Goal: Task Accomplishment & Management: Complete application form

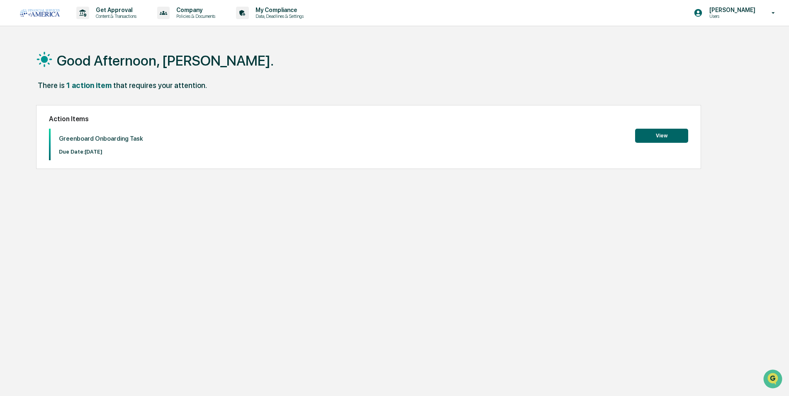
click at [654, 135] on button "View" at bounding box center [661, 136] width 53 height 14
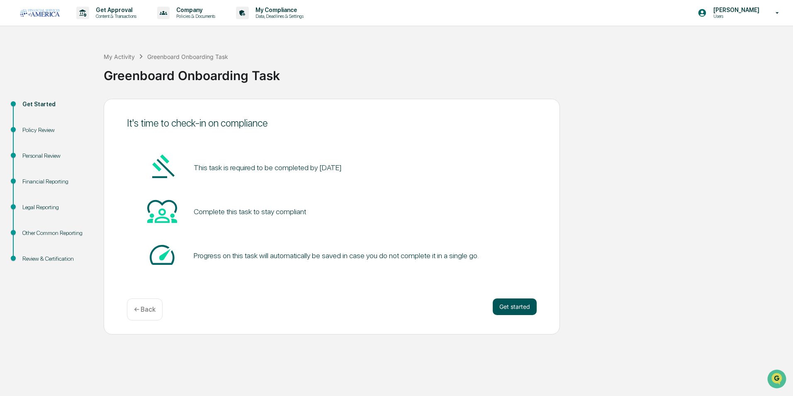
click at [511, 302] on button "Get started" at bounding box center [515, 306] width 44 height 17
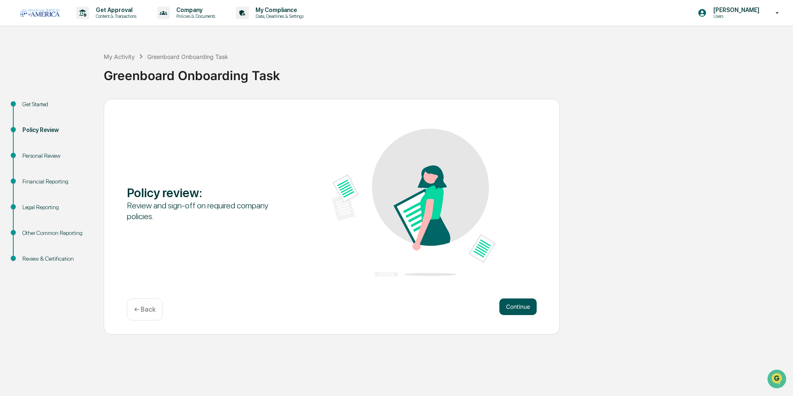
click at [528, 314] on button "Continue" at bounding box center [518, 306] width 37 height 17
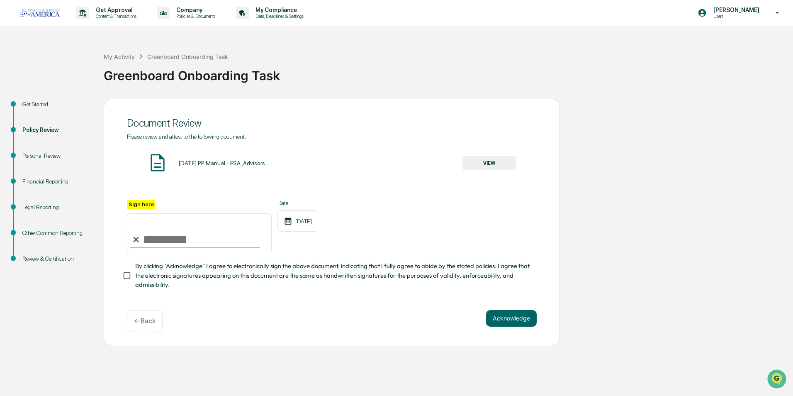
click at [192, 247] on div at bounding box center [195, 246] width 130 height 1
click at [183, 241] on input "Sign here" at bounding box center [199, 233] width 145 height 40
type input "**********"
click at [130, 268] on label "By clicking "Acknowledge" I agree to electronically sign the above document, in…" at bounding box center [326, 275] width 408 height 28
click at [524, 325] on button "Acknowledge" at bounding box center [511, 318] width 51 height 17
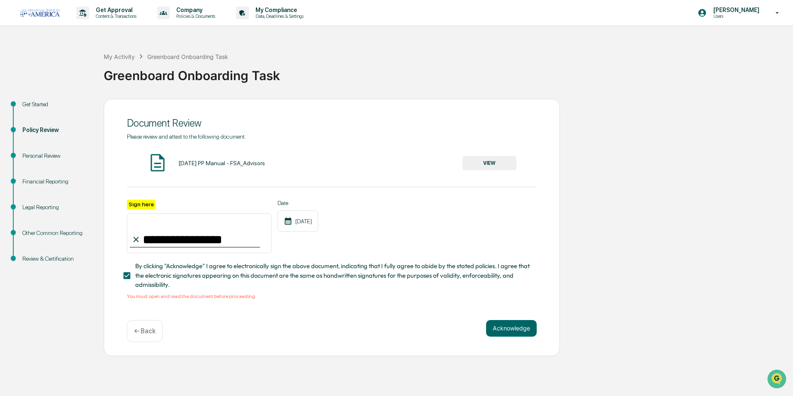
click at [159, 288] on span "By clicking "Acknowledge" I agree to electronically sign the above document, in…" at bounding box center [332, 275] width 395 height 28
click at [231, 166] on div "[DATE] PP Manual - FSA_Advisors" at bounding box center [221, 163] width 87 height 7
click at [462, 162] on div "[DATE] PP Manual - FSA_Advisors VIEW" at bounding box center [332, 163] width 410 height 22
click at [483, 162] on button "VIEW" at bounding box center [490, 163] width 54 height 14
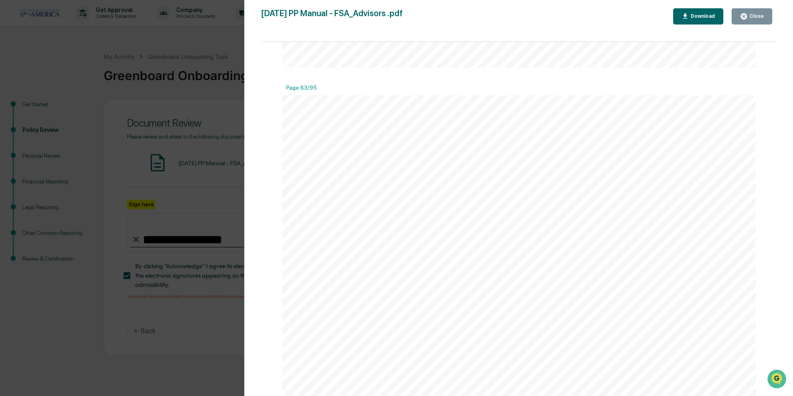
scroll to position [39833, 0]
click at [145, 58] on div "Version History [DATE] 07:13 PM [PERSON_NAME] [DATE] PP Manual - FSA_Advisors .…" at bounding box center [396, 198] width 793 height 396
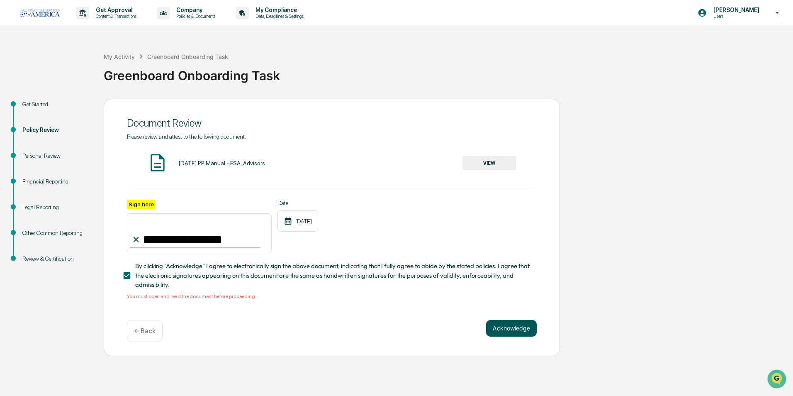
click at [516, 328] on button "Acknowledge" at bounding box center [511, 328] width 51 height 17
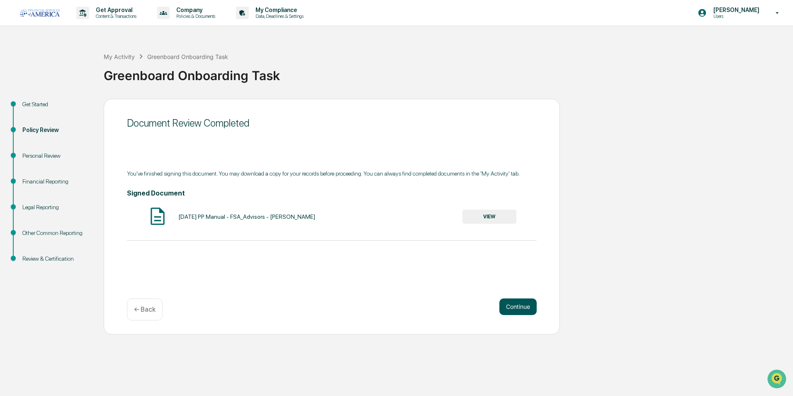
click at [514, 314] on button "Continue" at bounding box center [518, 306] width 37 height 17
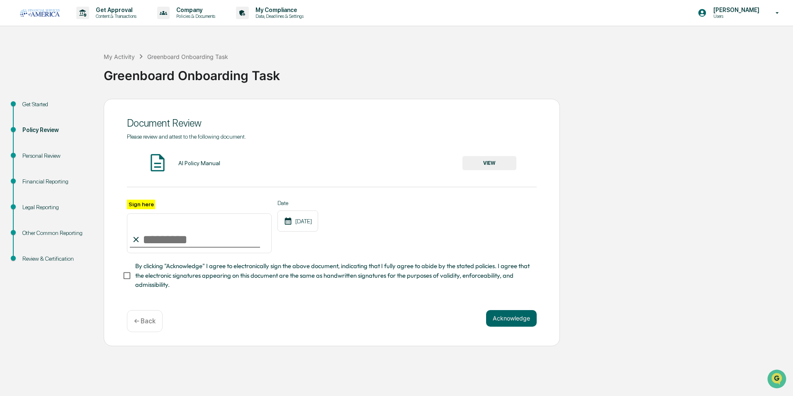
click at [181, 166] on div "AI Policy Manual" at bounding box center [199, 163] width 42 height 7
click at [499, 165] on button "VIEW" at bounding box center [490, 163] width 54 height 14
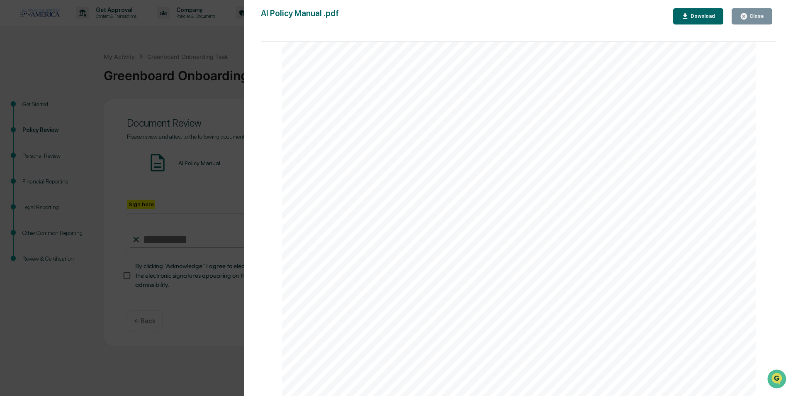
scroll to position [2697, 0]
click at [112, 114] on div "Version History [DATE] 07:55 PM [PERSON_NAME] AI Policy Manual .pdf Close Downl…" at bounding box center [396, 198] width 793 height 396
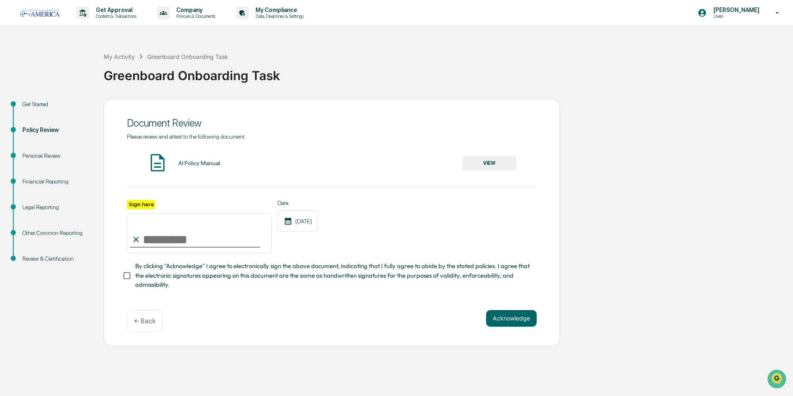
click at [161, 244] on input "Sign here" at bounding box center [199, 233] width 145 height 40
type input "**********"
click at [497, 324] on button "Acknowledge" at bounding box center [511, 318] width 51 height 17
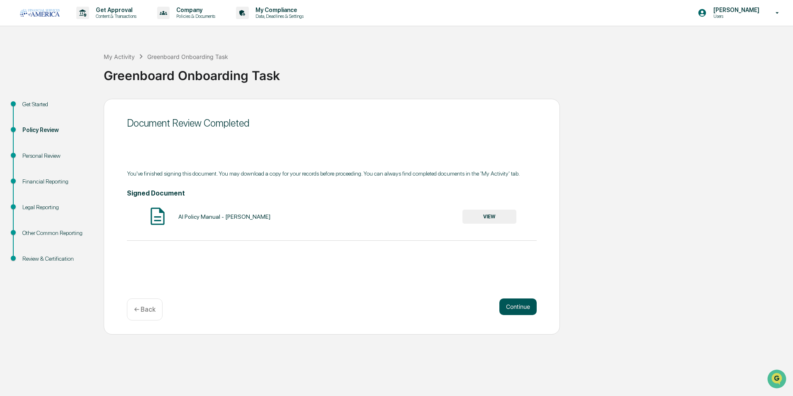
click at [525, 311] on button "Continue" at bounding box center [518, 306] width 37 height 17
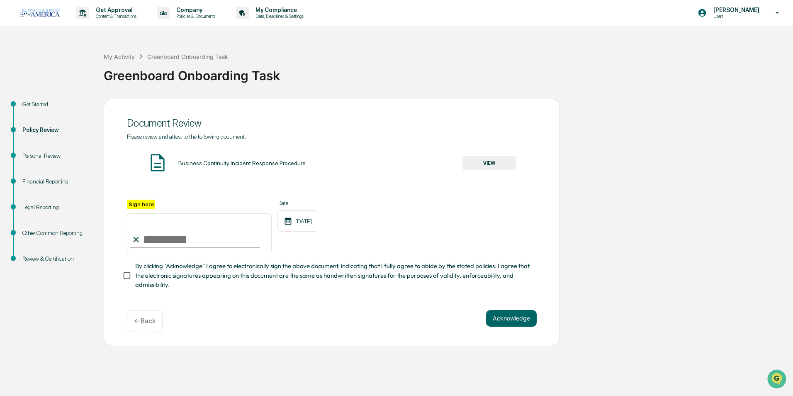
click at [183, 164] on div "Business Continuity Incident Response Procedure" at bounding box center [241, 163] width 127 height 7
click at [474, 168] on button "VIEW" at bounding box center [490, 163] width 54 height 14
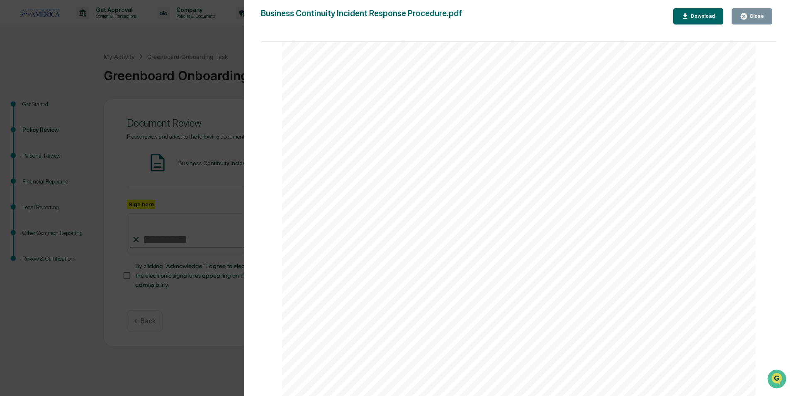
scroll to position [1079, 0]
click at [201, 152] on div "Version History [DATE] 07:55 PM [PERSON_NAME] Business Continuity Incident Resp…" at bounding box center [396, 198] width 793 height 396
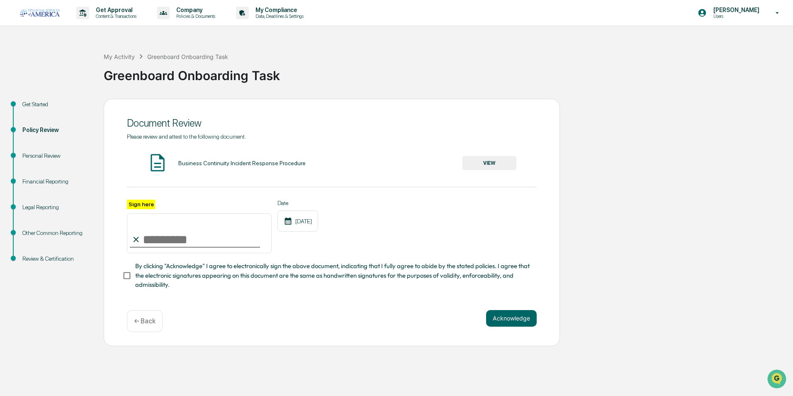
click at [170, 232] on input "Sign here" at bounding box center [199, 233] width 145 height 40
type input "**********"
click at [523, 315] on button "Acknowledge" at bounding box center [511, 318] width 51 height 17
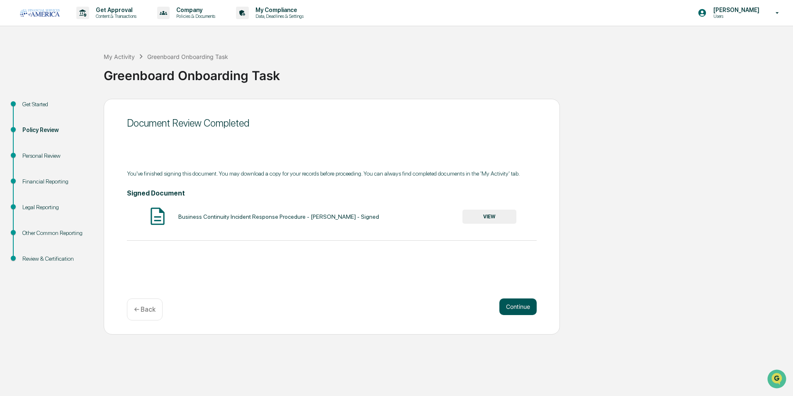
click at [521, 312] on button "Continue" at bounding box center [518, 306] width 37 height 17
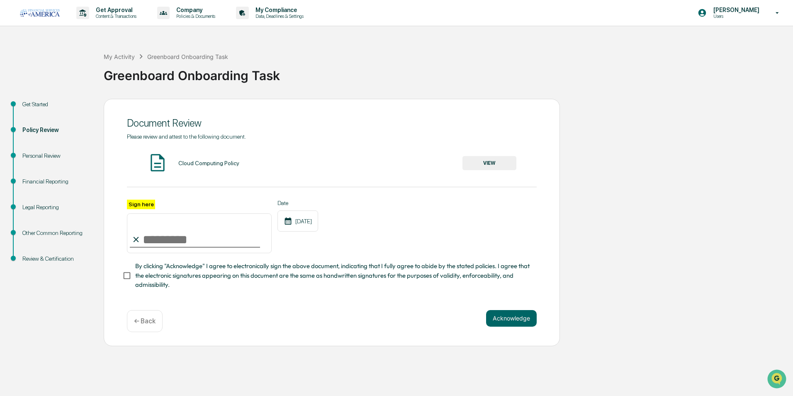
click at [500, 164] on button "VIEW" at bounding box center [490, 163] width 54 height 14
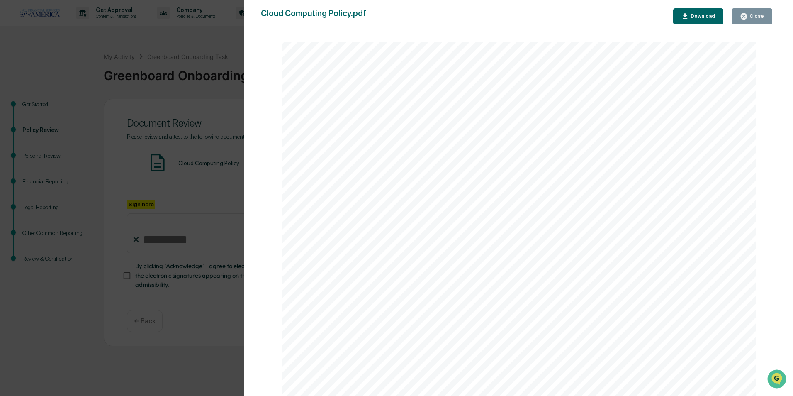
scroll to position [3127, 0]
click at [207, 150] on div "Version History [DATE] 07:55 PM [PERSON_NAME] Cloud Computing Policy.pdf Close …" at bounding box center [396, 198] width 793 height 396
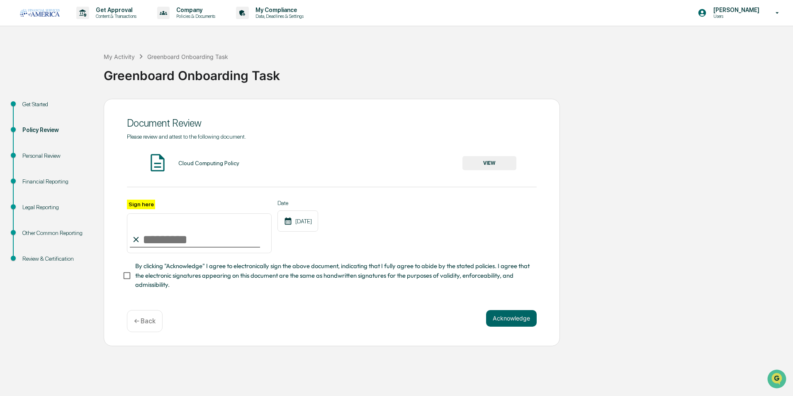
click at [189, 235] on input "Sign here" at bounding box center [199, 233] width 145 height 40
type input "**********"
click at [512, 322] on button "Acknowledge" at bounding box center [511, 318] width 51 height 17
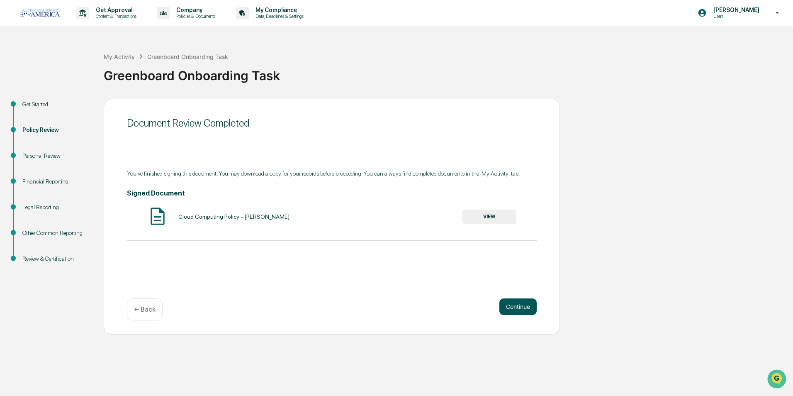
click at [505, 311] on button "Continue" at bounding box center [518, 306] width 37 height 17
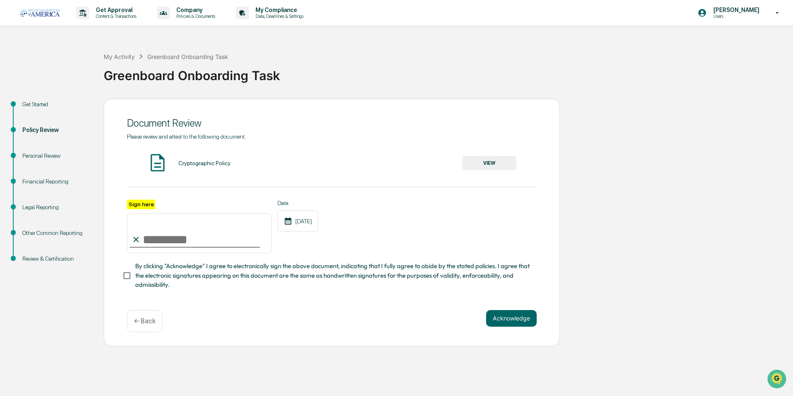
click at [481, 166] on button "VIEW" at bounding box center [490, 163] width 54 height 14
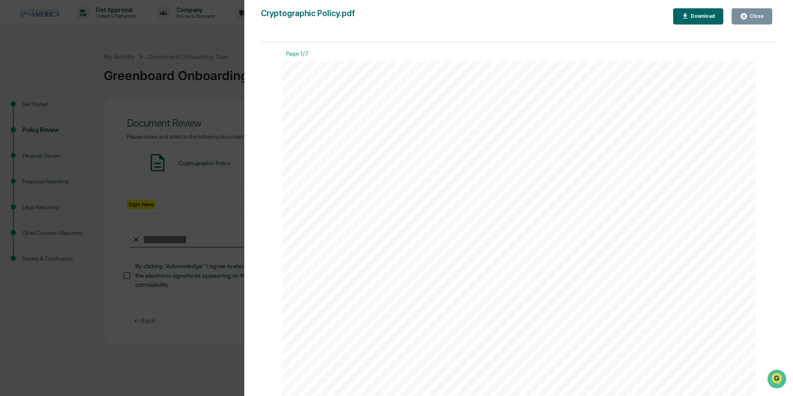
click at [157, 196] on div "Version History [DATE] 07:56 PM [PERSON_NAME] Cryptographic Policy.pdf Close Do…" at bounding box center [396, 198] width 793 height 396
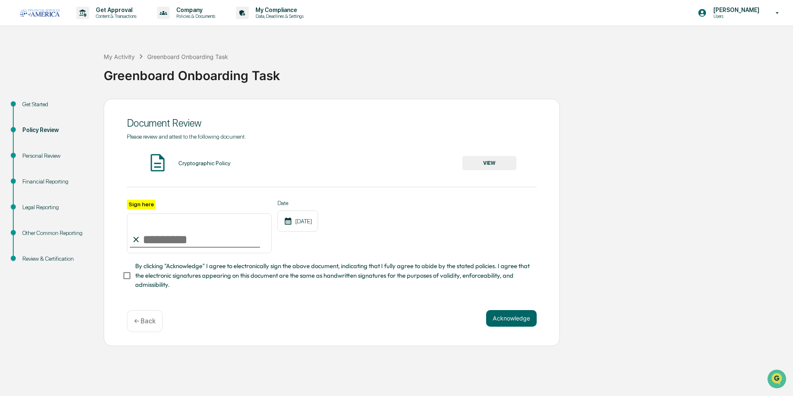
click at [202, 244] on input "Sign here" at bounding box center [199, 233] width 145 height 40
type input "**********"
click at [524, 324] on button "Acknowledge" at bounding box center [511, 318] width 51 height 17
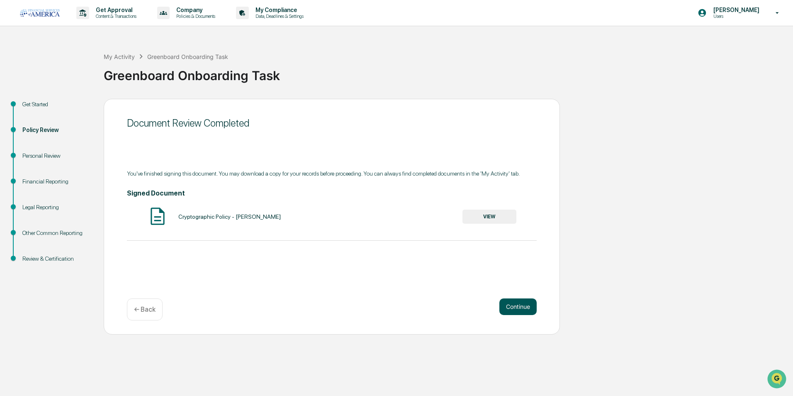
click at [518, 306] on button "Continue" at bounding box center [518, 306] width 37 height 17
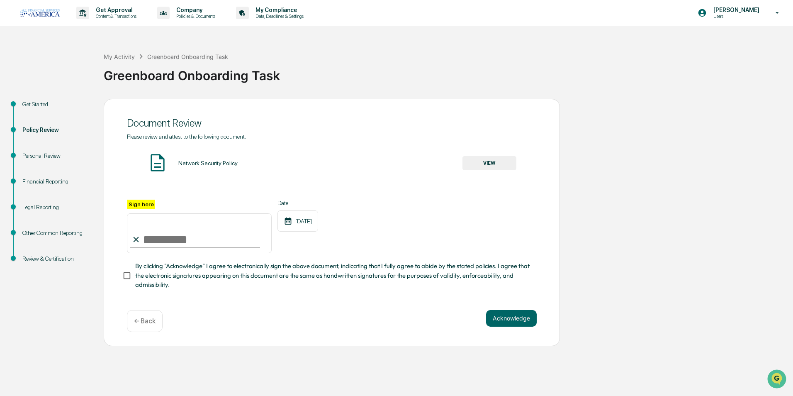
click at [467, 167] on button "VIEW" at bounding box center [490, 163] width 54 height 14
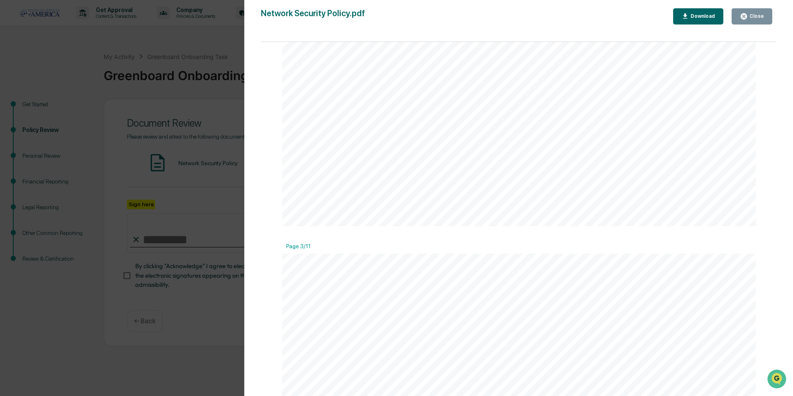
scroll to position [1411, 0]
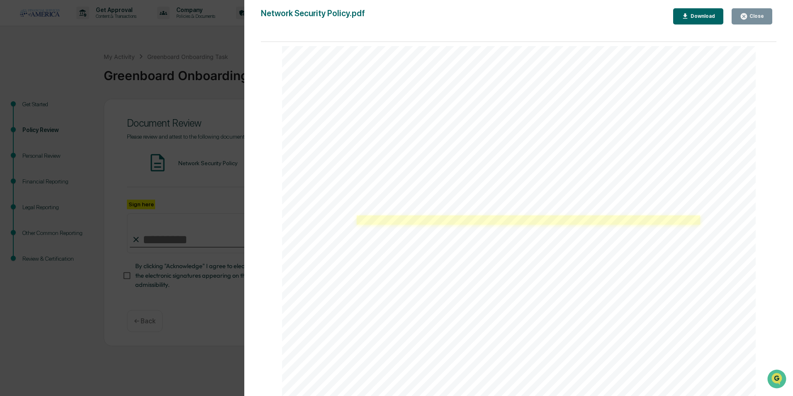
click at [381, 218] on link at bounding box center [529, 219] width 344 height 9
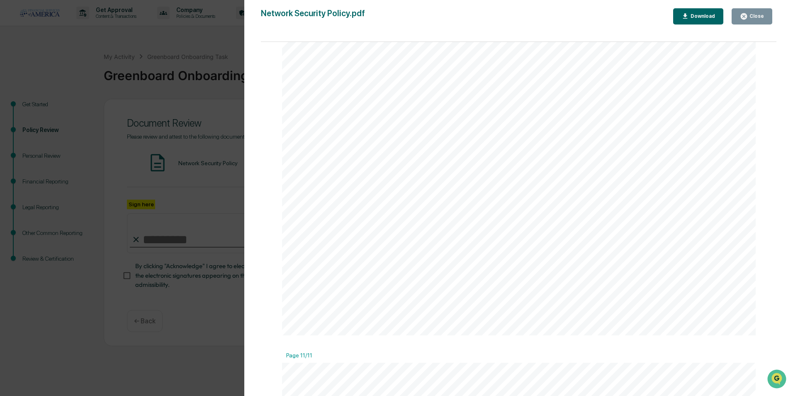
scroll to position [6745, 0]
click at [119, 241] on div "Version History [DATE] 07:56 PM [PERSON_NAME] Network Security Policy.pdf Close…" at bounding box center [396, 198] width 793 height 396
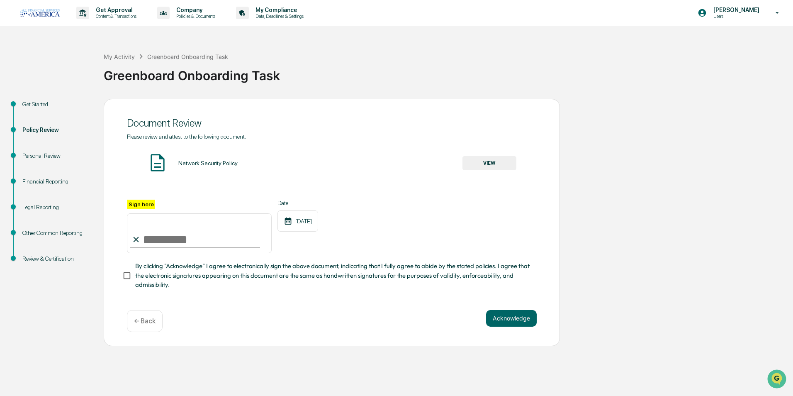
click at [161, 239] on input "Sign here" at bounding box center [199, 233] width 145 height 40
type input "**********"
click at [122, 275] on div "**********" at bounding box center [332, 222] width 456 height 247
click at [497, 317] on button "Acknowledge" at bounding box center [511, 318] width 51 height 17
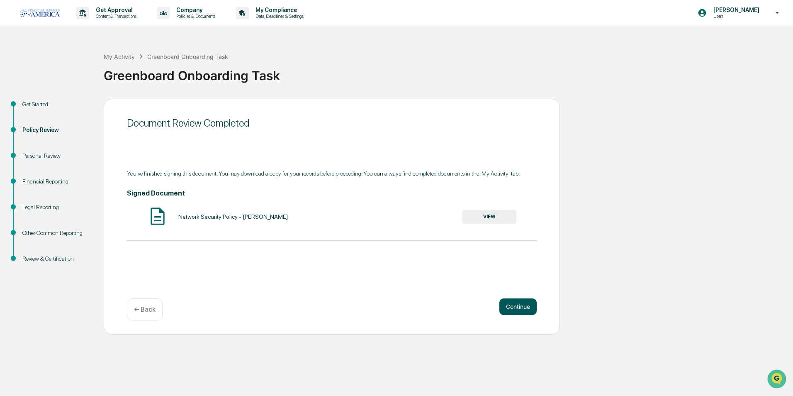
click at [525, 302] on button "Continue" at bounding box center [518, 306] width 37 height 17
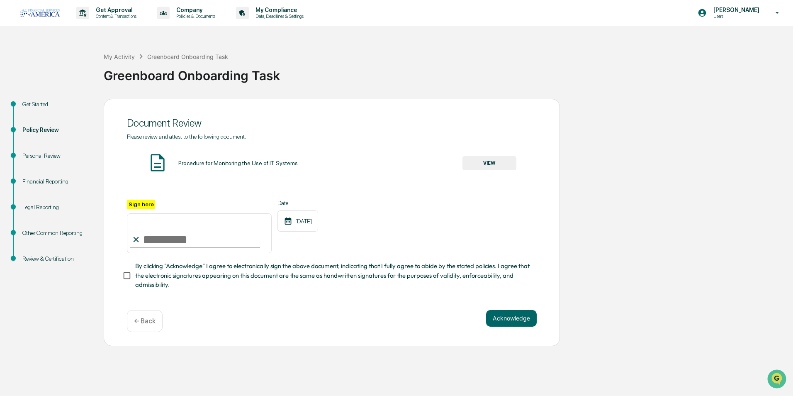
click at [219, 171] on div "Procedure for Monitoring the Use of IT Systems VIEW" at bounding box center [332, 163] width 410 height 22
click at [210, 162] on div "Procedure for Monitoring the Use of IT Systems" at bounding box center [238, 163] width 120 height 7
click at [490, 164] on button "VIEW" at bounding box center [490, 163] width 54 height 14
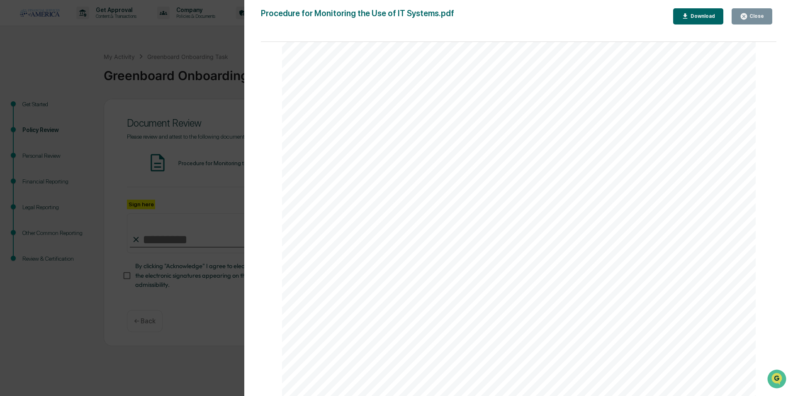
scroll to position [4481, 0]
click at [182, 195] on div "Version History [DATE] 07:56 PM [PERSON_NAME] Procedure for Monitoring the Use …" at bounding box center [396, 198] width 793 height 396
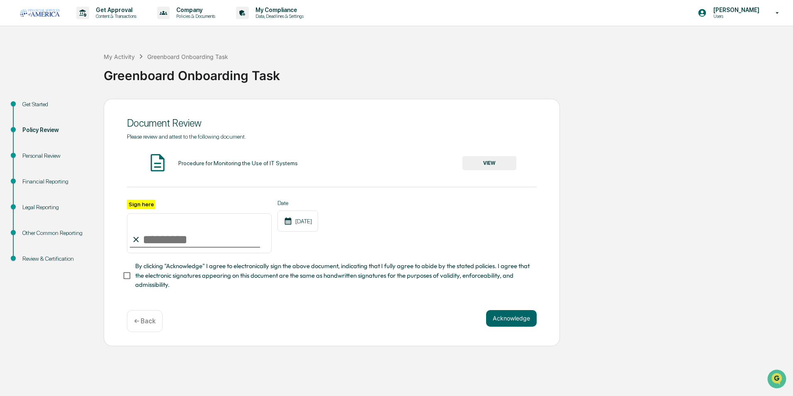
click at [175, 239] on input "Sign here" at bounding box center [199, 233] width 145 height 40
type input "**********"
click at [509, 315] on button "Acknowledge" at bounding box center [511, 318] width 51 height 17
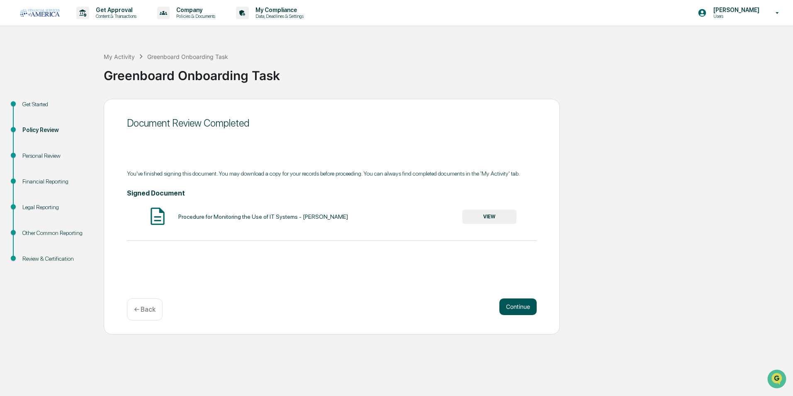
click at [508, 313] on button "Continue" at bounding box center [518, 306] width 37 height 17
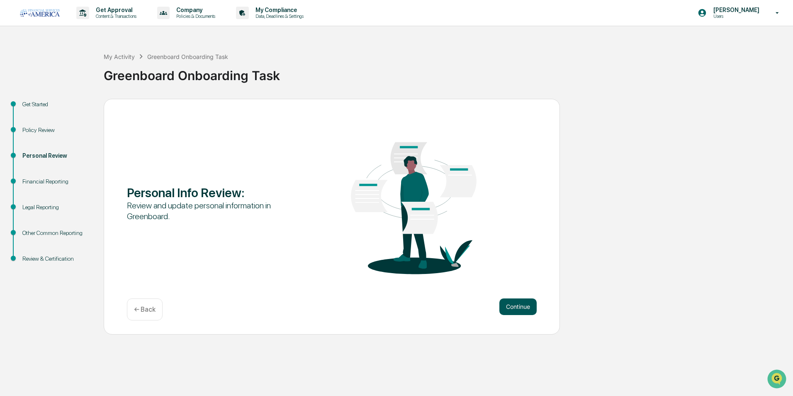
click at [508, 309] on button "Continue" at bounding box center [518, 306] width 37 height 17
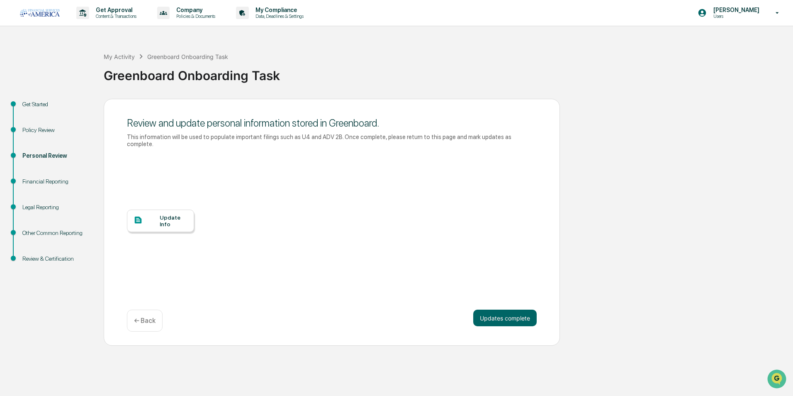
click at [186, 216] on div "Update Info" at bounding box center [174, 220] width 28 height 13
click at [498, 310] on button "Updates complete" at bounding box center [504, 318] width 63 height 17
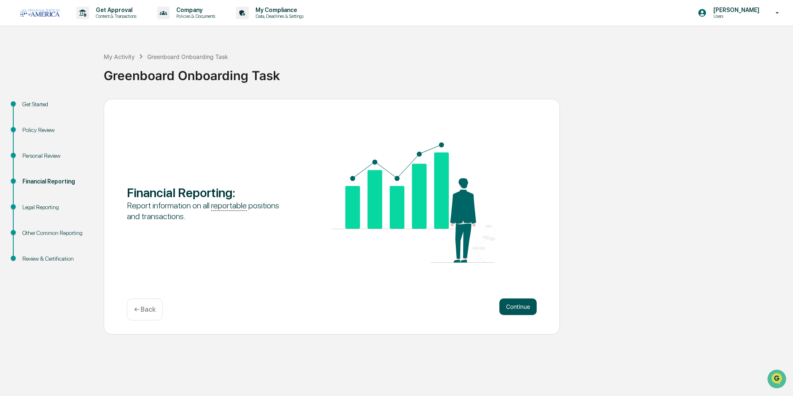
click at [509, 303] on button "Continue" at bounding box center [518, 306] width 37 height 17
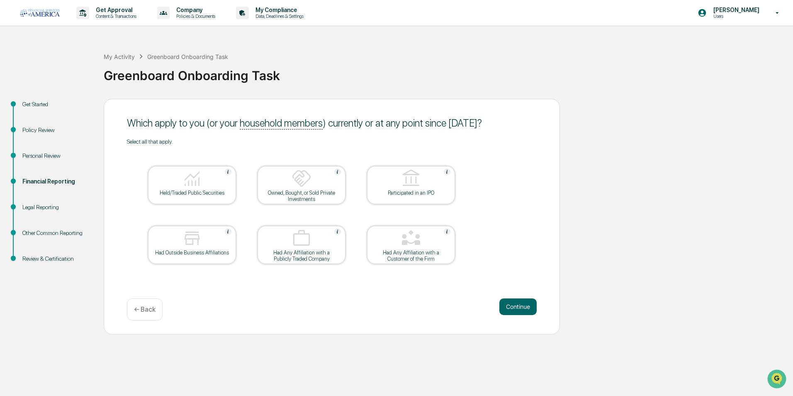
click at [509, 303] on button "Continue" at bounding box center [518, 306] width 37 height 17
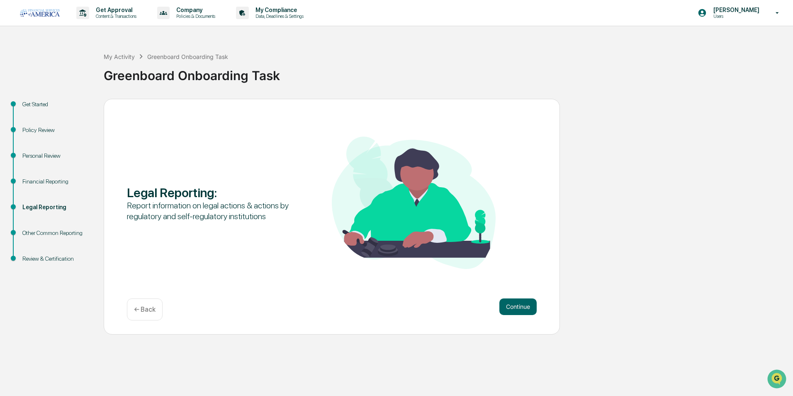
click at [509, 303] on button "Continue" at bounding box center [518, 306] width 37 height 17
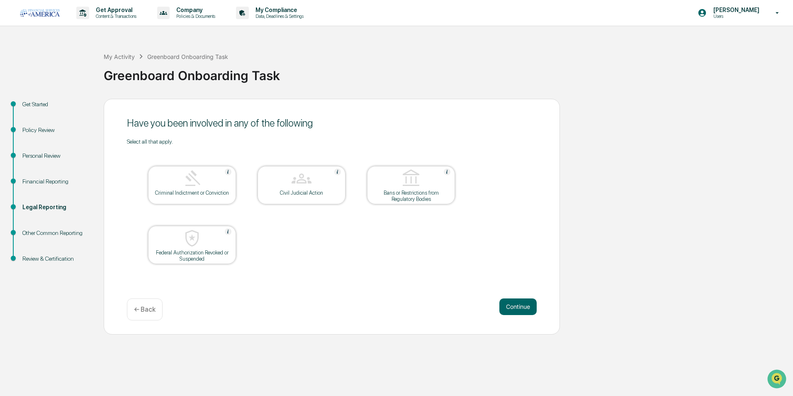
click at [509, 303] on button "Continue" at bounding box center [518, 306] width 37 height 17
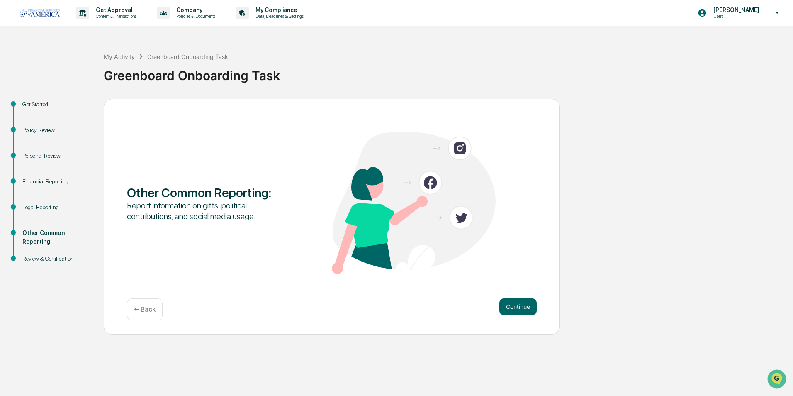
click at [509, 303] on button "Continue" at bounding box center [518, 306] width 37 height 17
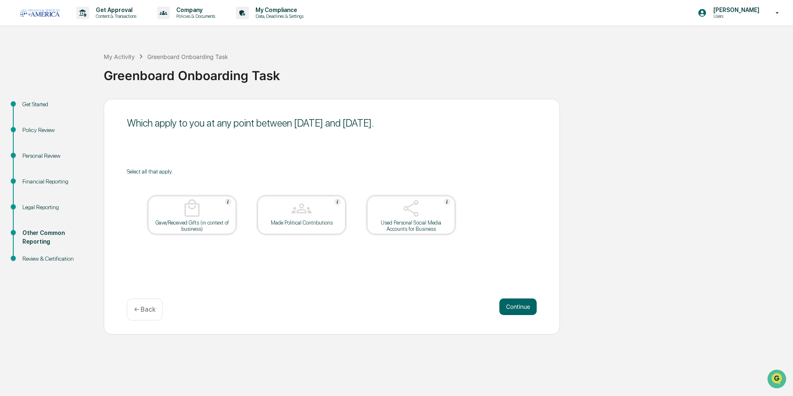
click at [509, 303] on button "Continue" at bounding box center [518, 306] width 37 height 17
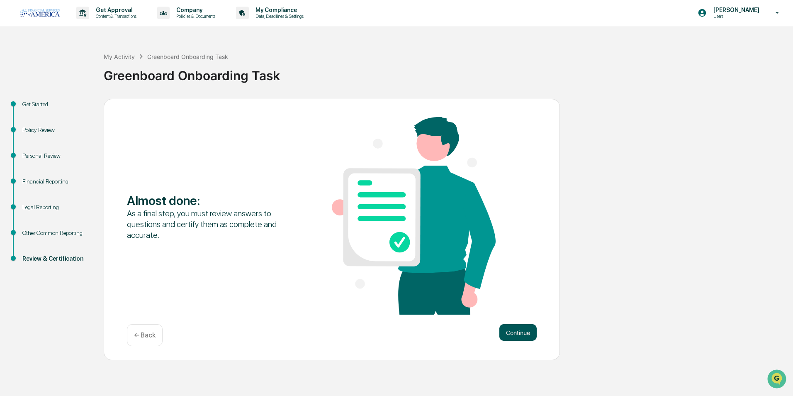
click at [517, 332] on button "Continue" at bounding box center [518, 332] width 37 height 17
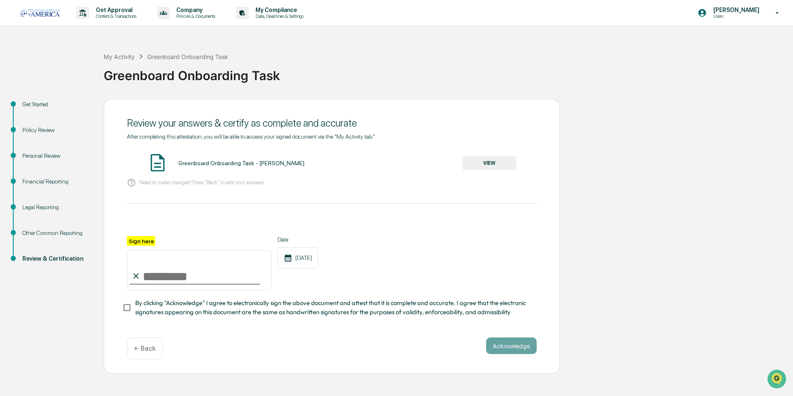
click at [505, 169] on button "VIEW" at bounding box center [490, 163] width 54 height 14
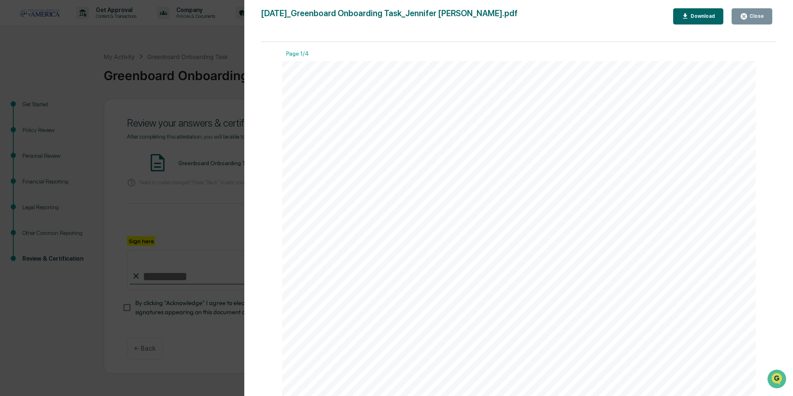
click at [158, 154] on div "Version History [DATE] 07:26 PM [PERSON_NAME] [DATE]_Greenboard Onboarding Task…" at bounding box center [396, 198] width 793 height 396
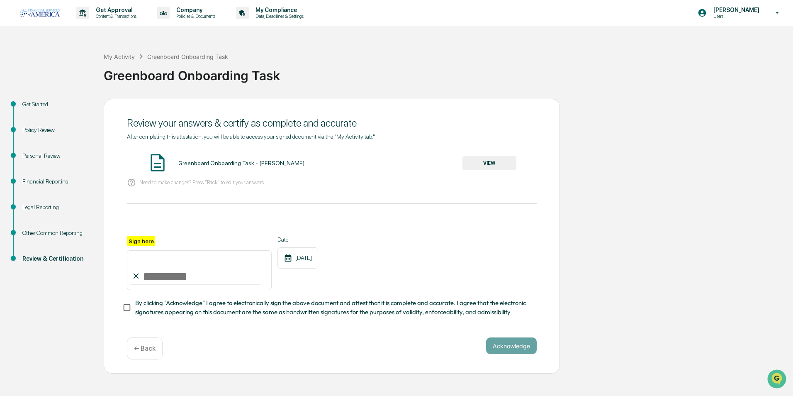
click at [167, 275] on input "Sign here" at bounding box center [199, 270] width 145 height 40
type input "**********"
click at [515, 346] on button "Acknowledge" at bounding box center [511, 345] width 51 height 17
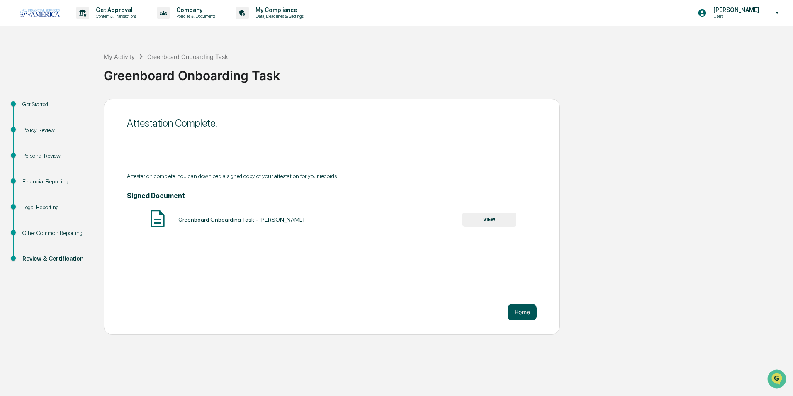
click at [517, 317] on button "Home" at bounding box center [522, 312] width 29 height 17
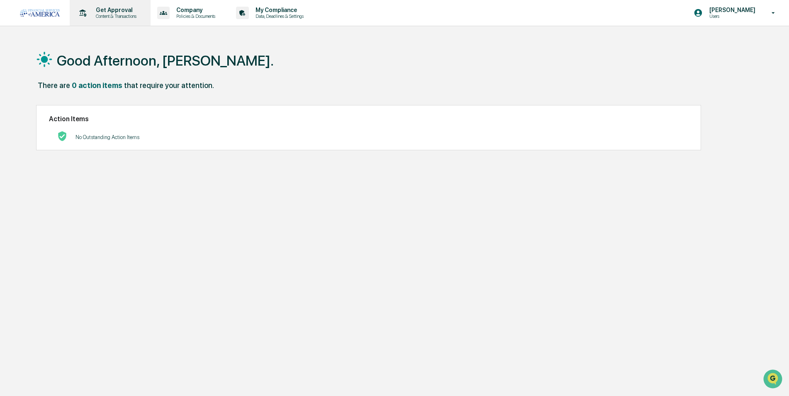
click at [119, 15] on p "Content & Transactions" at bounding box center [114, 16] width 51 height 6
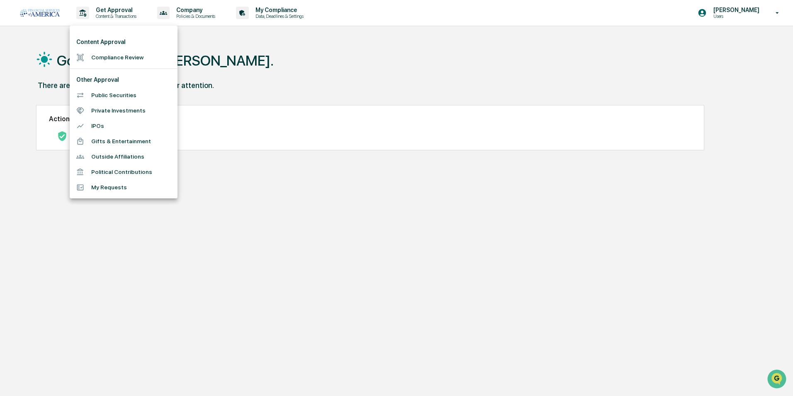
click at [175, 15] on div at bounding box center [396, 198] width 793 height 396
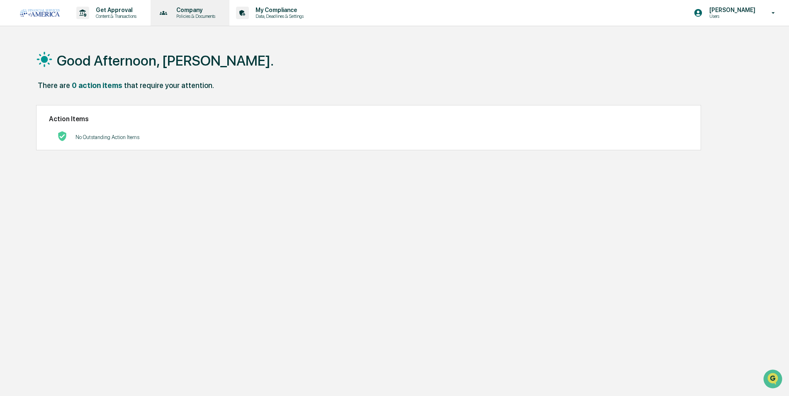
click at [191, 15] on p "Policies & Documents" at bounding box center [195, 16] width 50 height 6
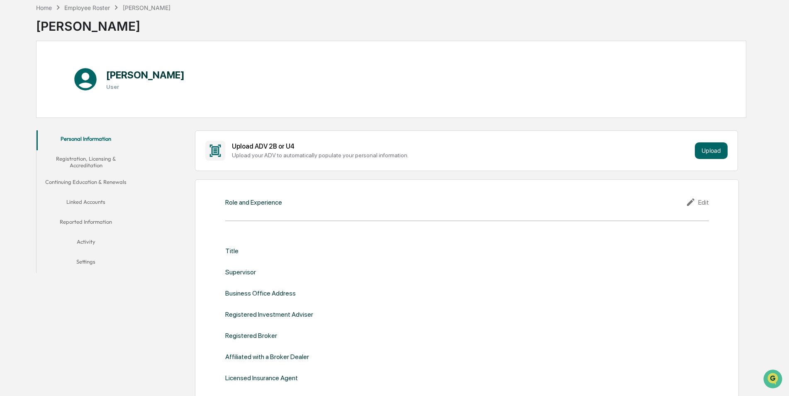
scroll to position [27, 0]
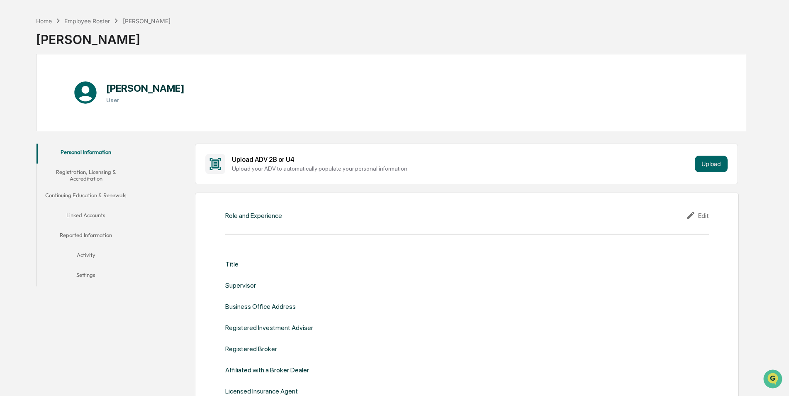
click at [93, 176] on button "Registration, Licensing & Accreditation" at bounding box center [86, 175] width 99 height 24
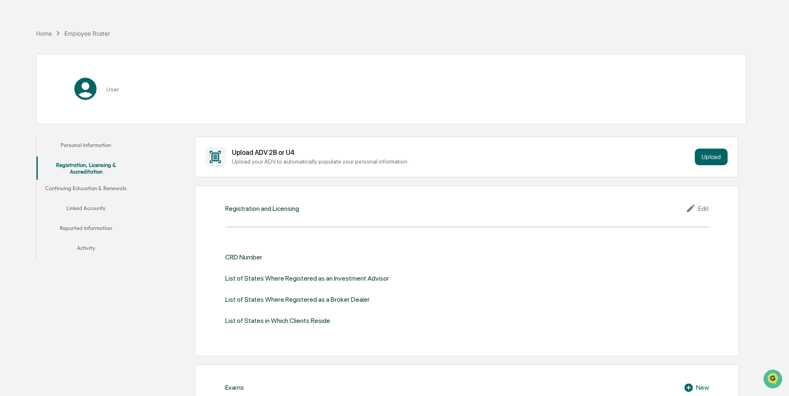
click at [93, 187] on button "Continuing Education & Renewals" at bounding box center [86, 190] width 99 height 20
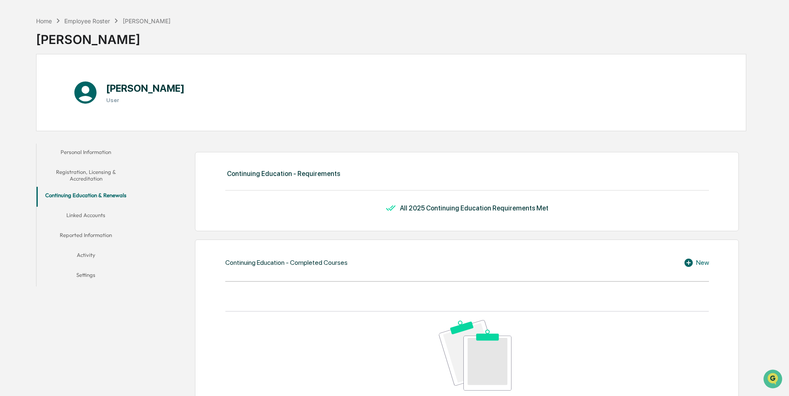
click at [92, 198] on button "Continuing Education & Renewals" at bounding box center [86, 197] width 99 height 20
click at [90, 212] on button "Linked Accounts" at bounding box center [86, 217] width 99 height 20
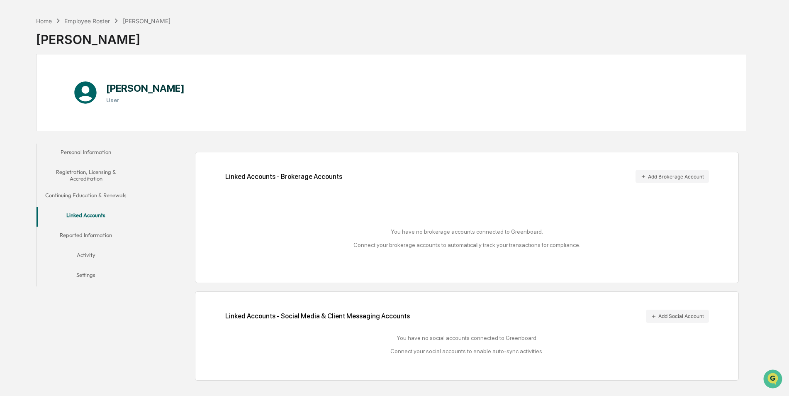
click at [85, 154] on button "Personal Information" at bounding box center [86, 154] width 99 height 20
